Goal: Information Seeking & Learning: Learn about a topic

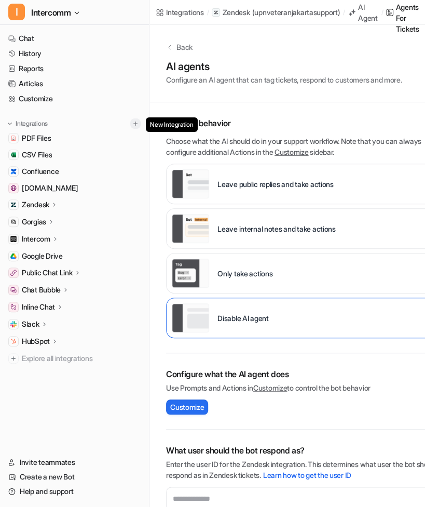
click at [137, 127] on img at bounding box center [135, 123] width 7 height 7
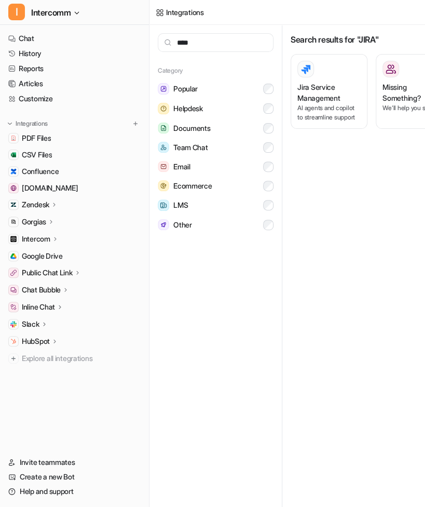
scroll to position [0, 36]
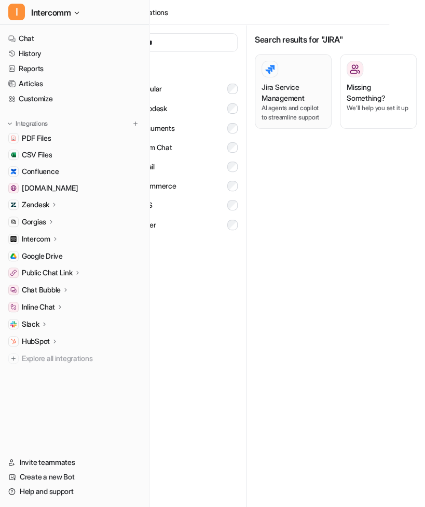
type input "****"
click at [296, 111] on p "AI agents and copilot to streamline support" at bounding box center [293, 112] width 63 height 19
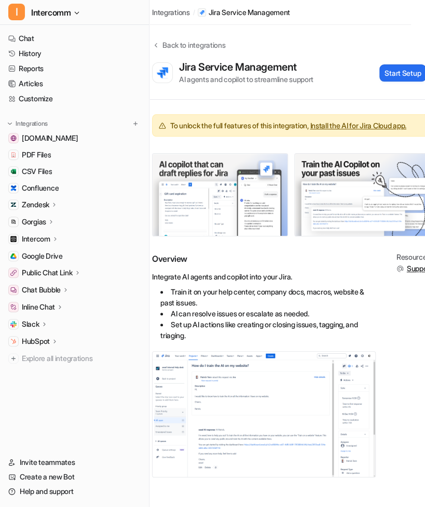
scroll to position [7, 0]
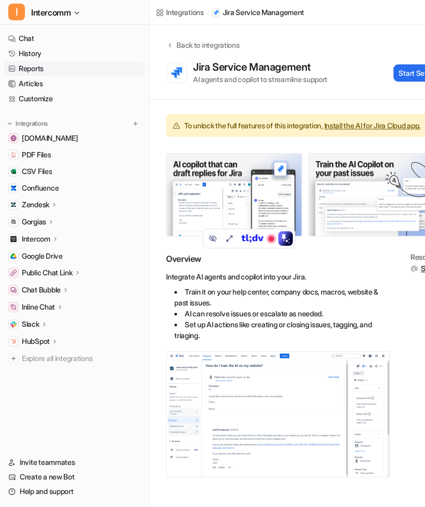
click at [59, 64] on link "Reports" at bounding box center [74, 68] width 141 height 15
click at [59, 55] on link "History" at bounding box center [74, 53] width 141 height 15
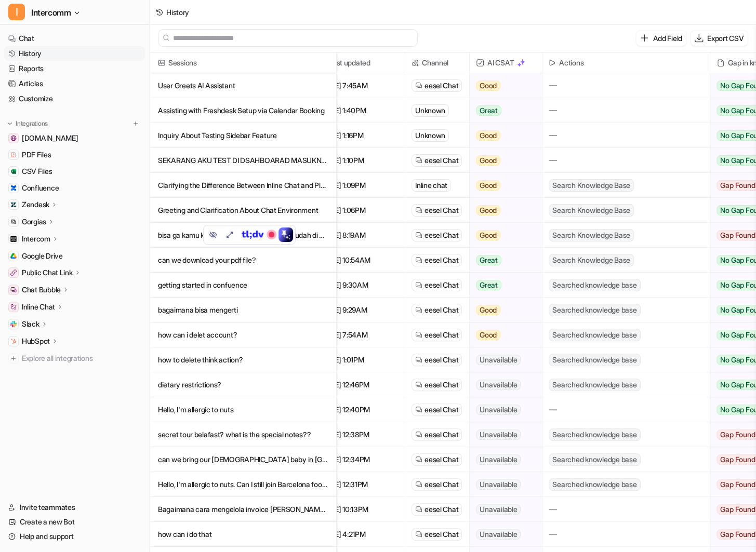
scroll to position [0, 234]
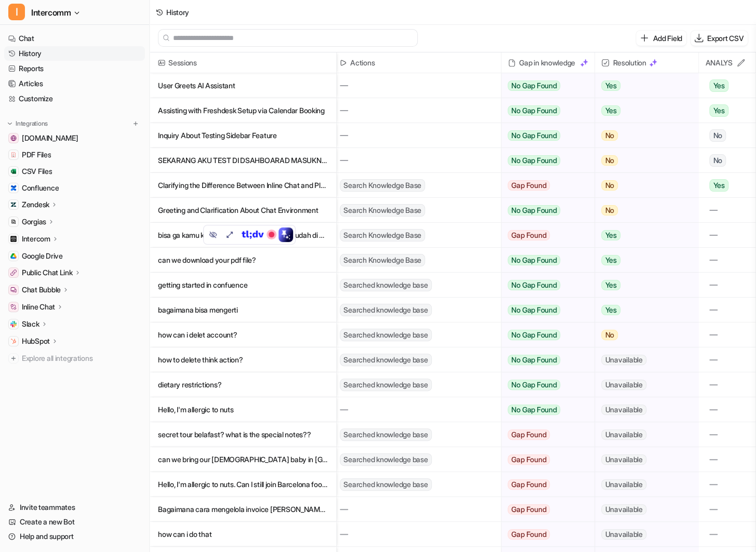
click at [298, 88] on p "User Greets AI Assistant" at bounding box center [243, 85] width 170 height 25
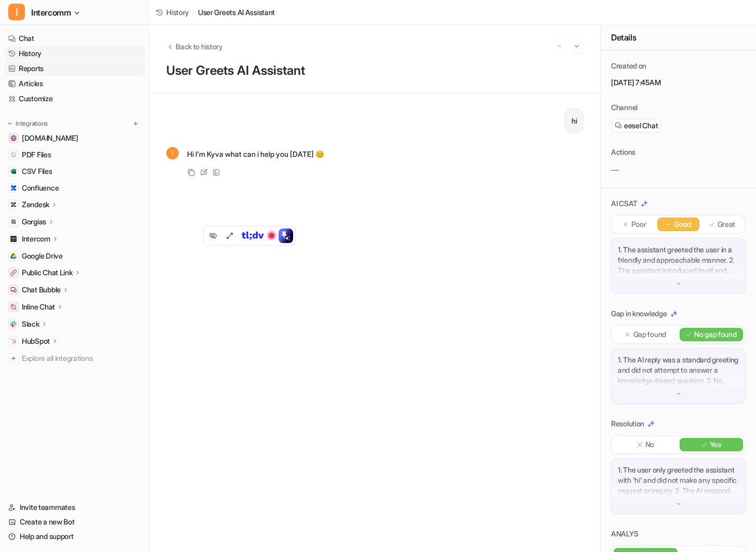
click at [57, 70] on link "Reports" at bounding box center [74, 68] width 141 height 15
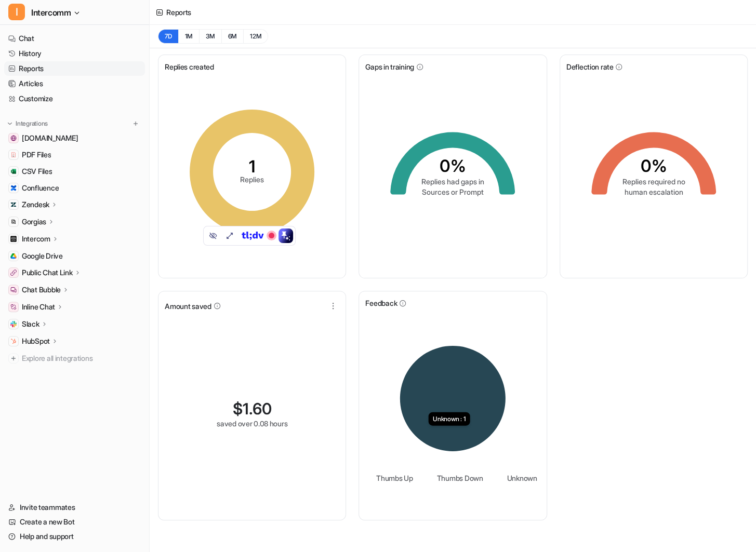
click at [425, 417] on icon at bounding box center [452, 398] width 105 height 105
click at [424, 373] on icon at bounding box center [452, 398] width 105 height 105
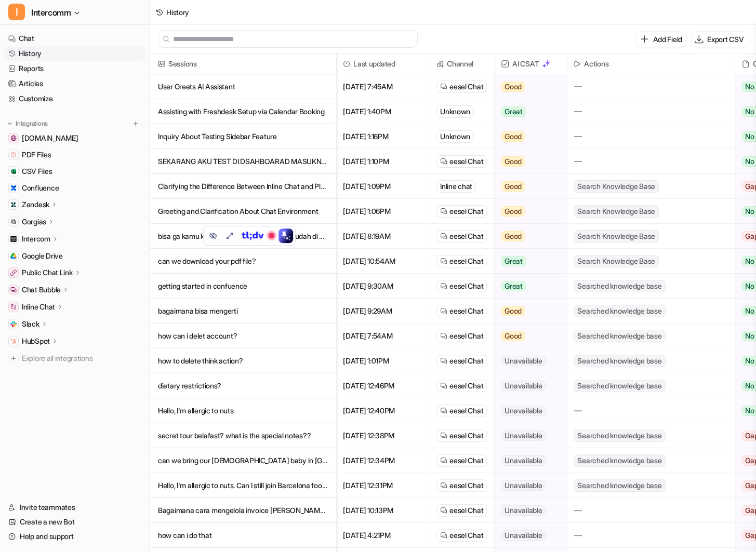
scroll to position [0, 234]
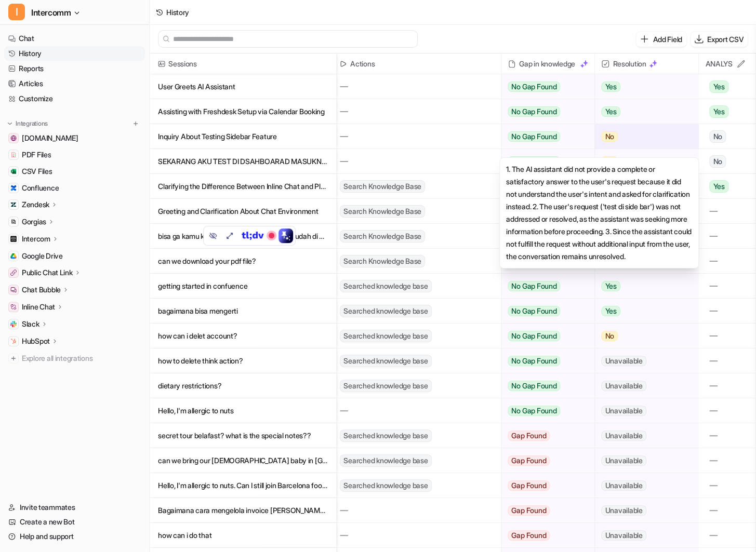
click at [425, 130] on div "No" at bounding box center [642, 136] width 95 height 25
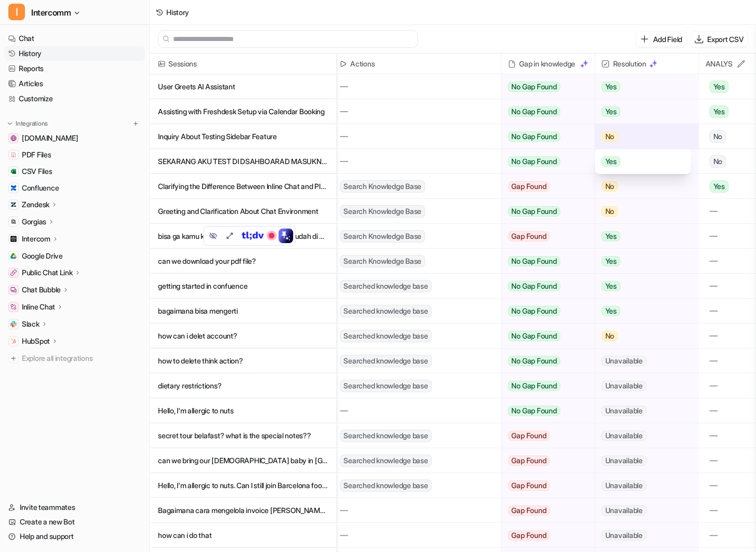
click at [425, 131] on div "No" at bounding box center [642, 136] width 95 height 25
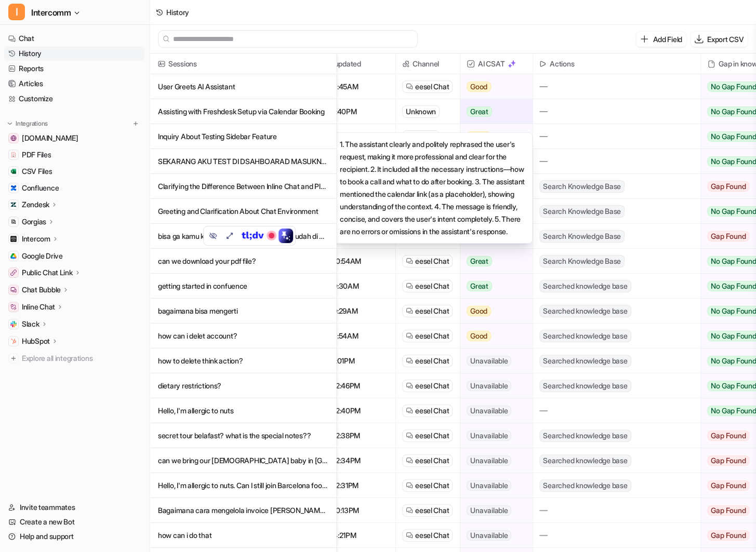
scroll to position [0, 33]
click at [425, 116] on span "Great" at bounding box center [480, 111] width 25 height 10
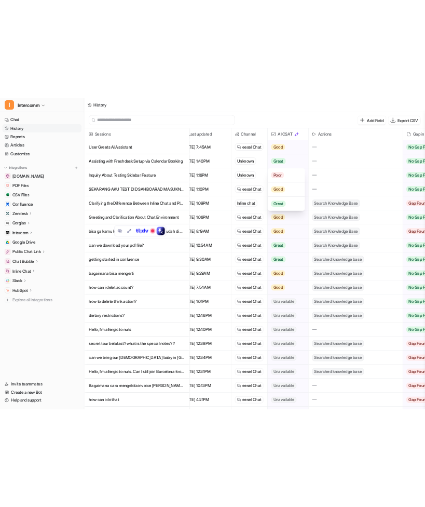
scroll to position [0, 0]
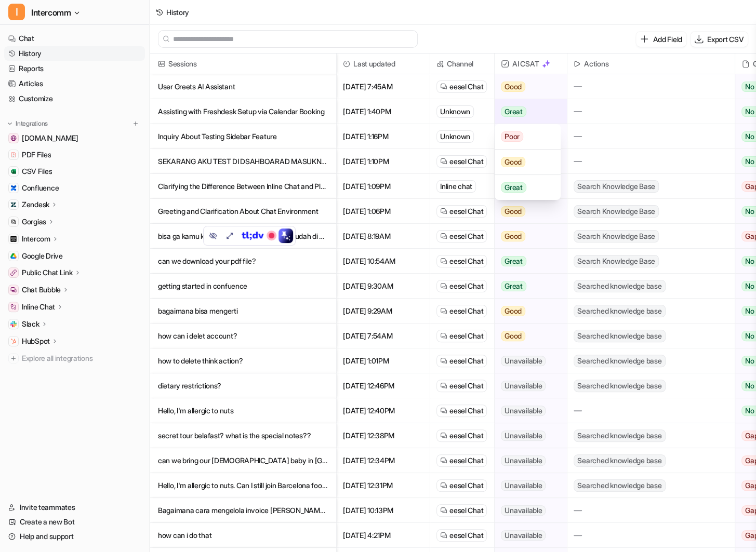
click at [425, 108] on div "Great" at bounding box center [528, 111] width 66 height 25
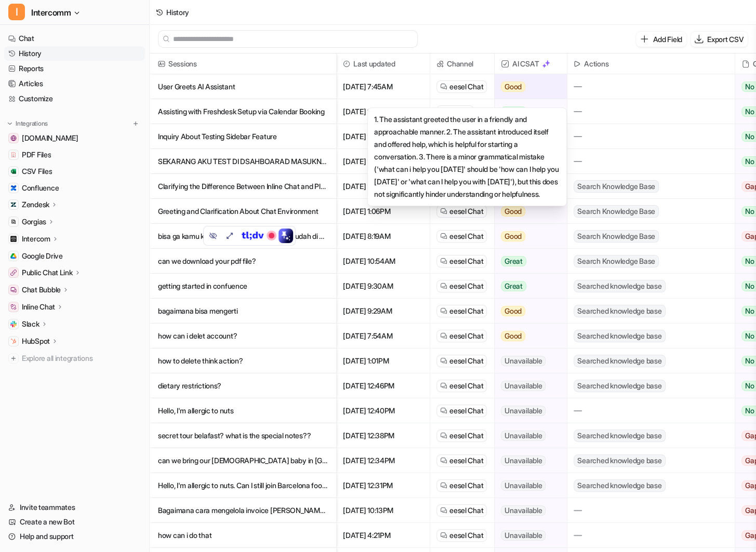
click at [425, 79] on div "Good" at bounding box center [528, 86] width 66 height 25
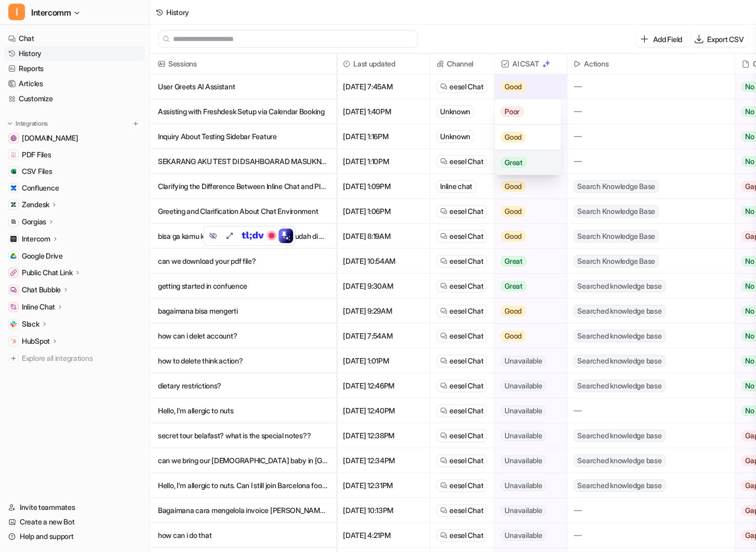
click at [425, 158] on span "Great" at bounding box center [513, 162] width 25 height 10
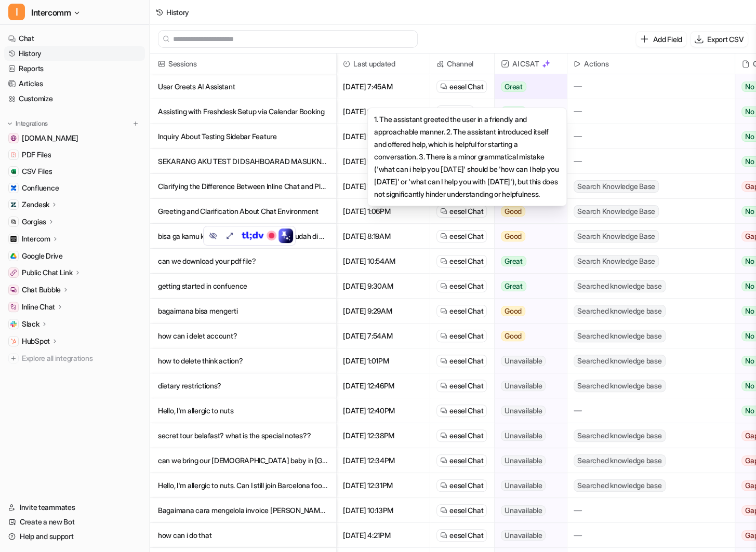
click at [287, 83] on p "User Greets AI Assistant" at bounding box center [243, 86] width 170 height 25
